Goal: Check status: Check status

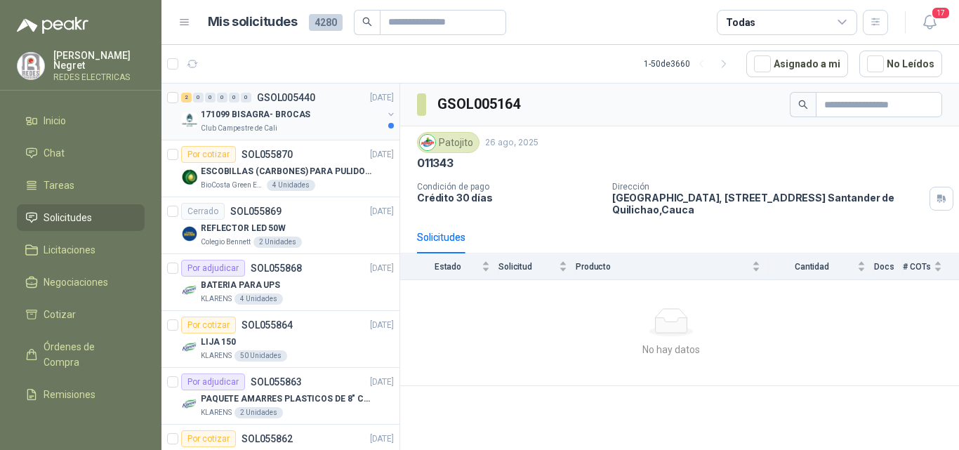
click at [281, 113] on p "171099 BISAGRA- BROCAS" at bounding box center [255, 114] width 109 height 13
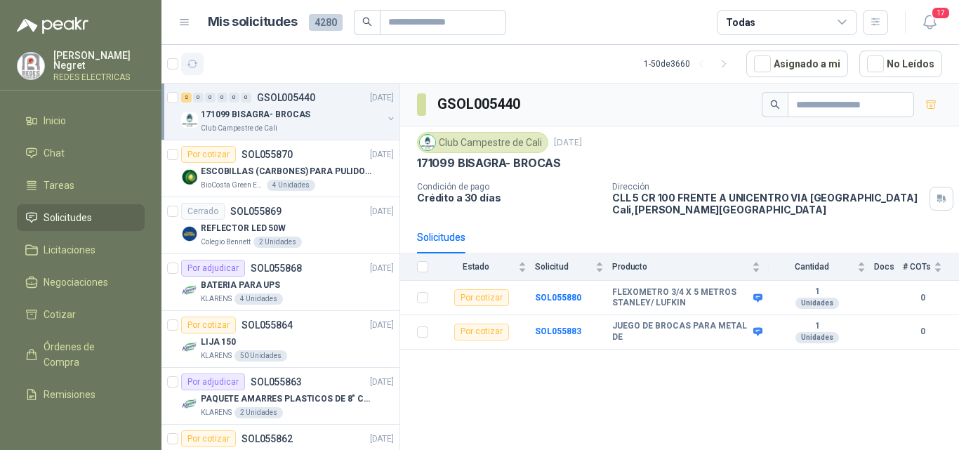
click at [194, 61] on icon "button" at bounding box center [193, 64] width 12 height 12
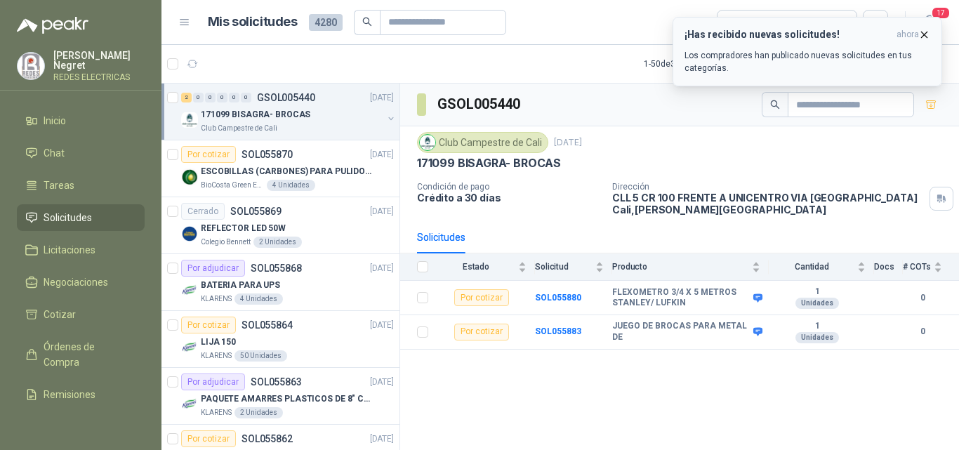
click at [925, 36] on icon "button" at bounding box center [924, 35] width 12 height 12
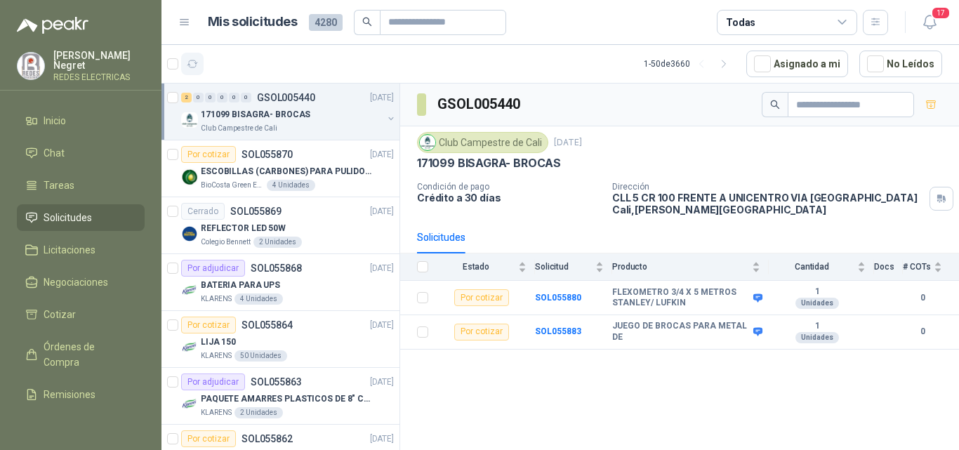
click at [201, 65] on button "button" at bounding box center [192, 64] width 22 height 22
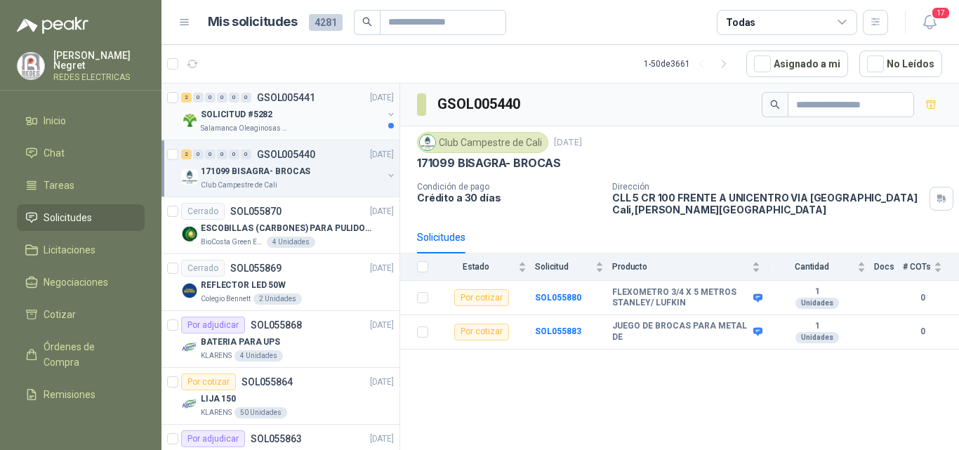
click at [299, 115] on div "SOLICITUD #5282" at bounding box center [292, 114] width 182 height 17
